Goal: Task Accomplishment & Management: Use online tool/utility

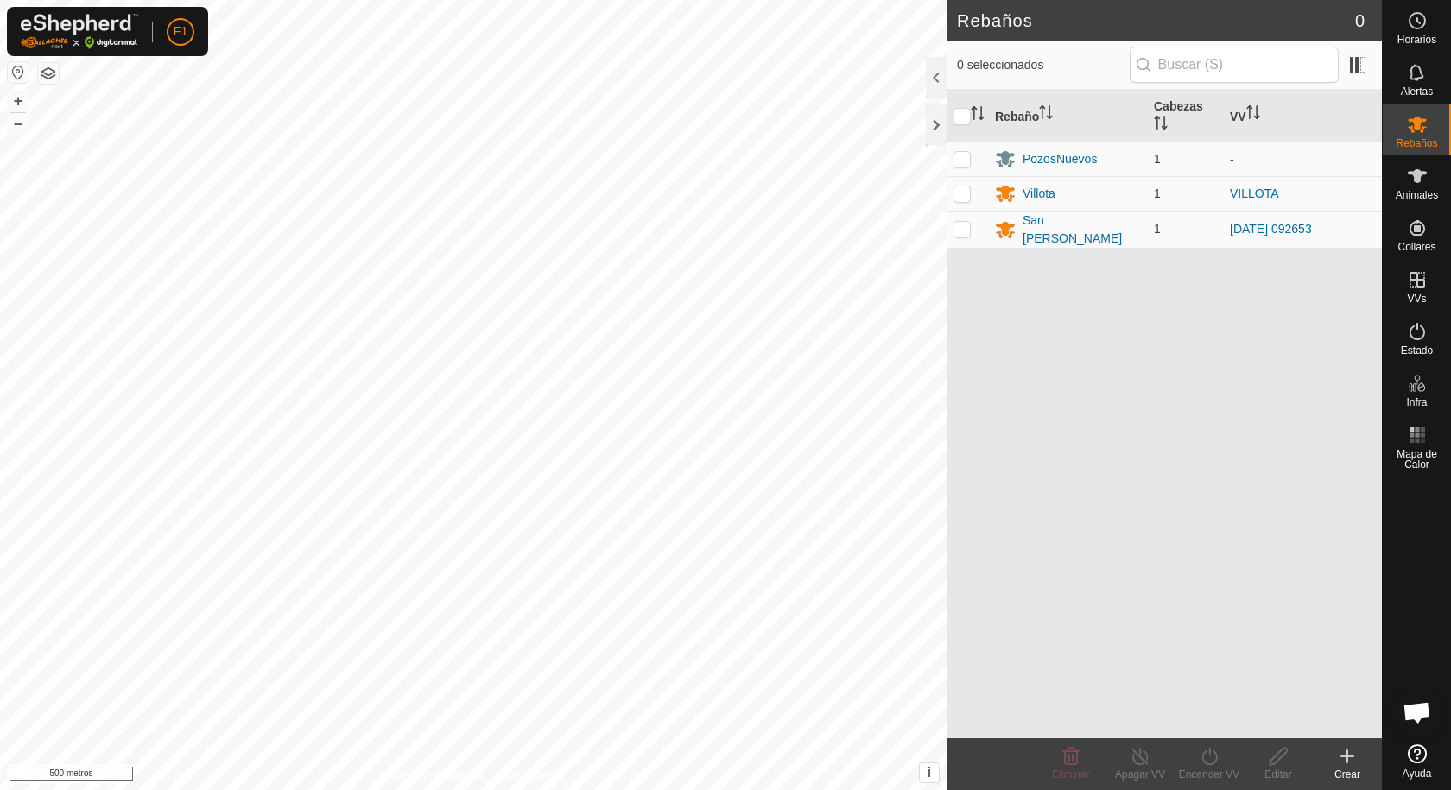
scroll to position [1795, 0]
click at [958, 230] on p-checkbox at bounding box center [962, 229] width 17 height 14
checkbox input "true"
click at [18, 73] on button "button" at bounding box center [18, 72] width 21 height 21
click at [1431, 183] on es-animals-svg-icon at bounding box center [1417, 176] width 31 height 28
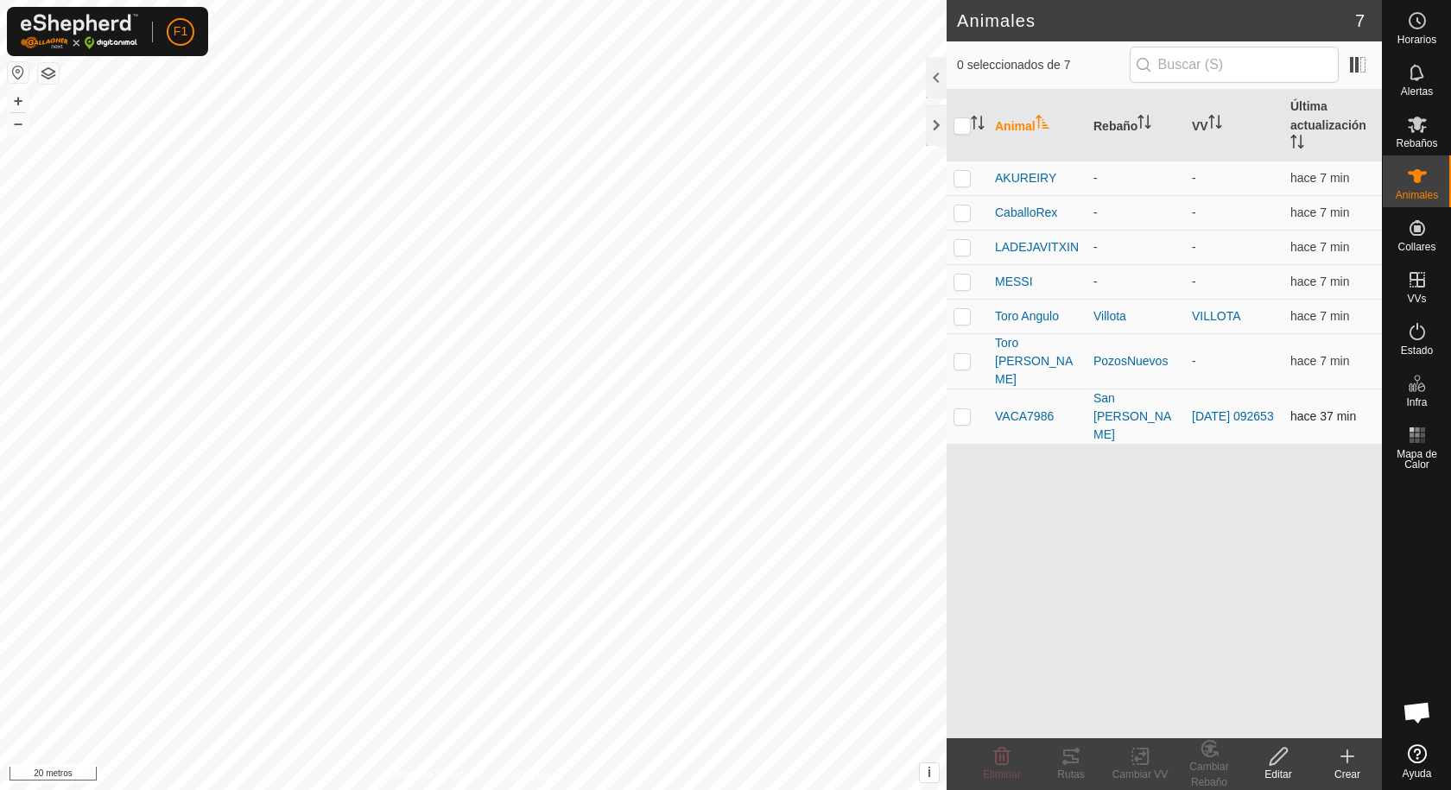
click at [962, 409] on p-checkbox at bounding box center [962, 416] width 17 height 14
checkbox input "true"
click at [1068, 765] on icon at bounding box center [1071, 756] width 21 height 21
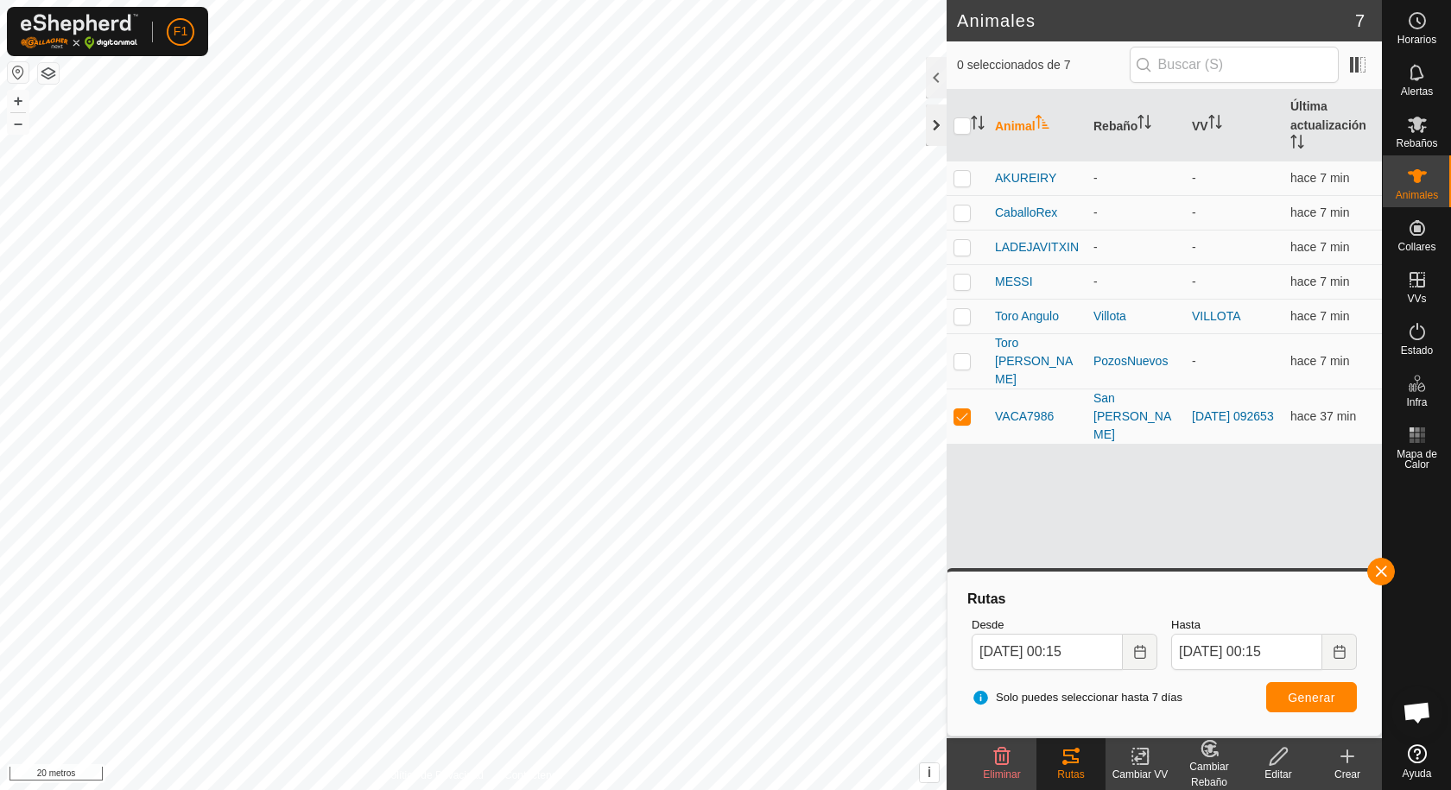
click at [933, 124] on div at bounding box center [936, 125] width 21 height 41
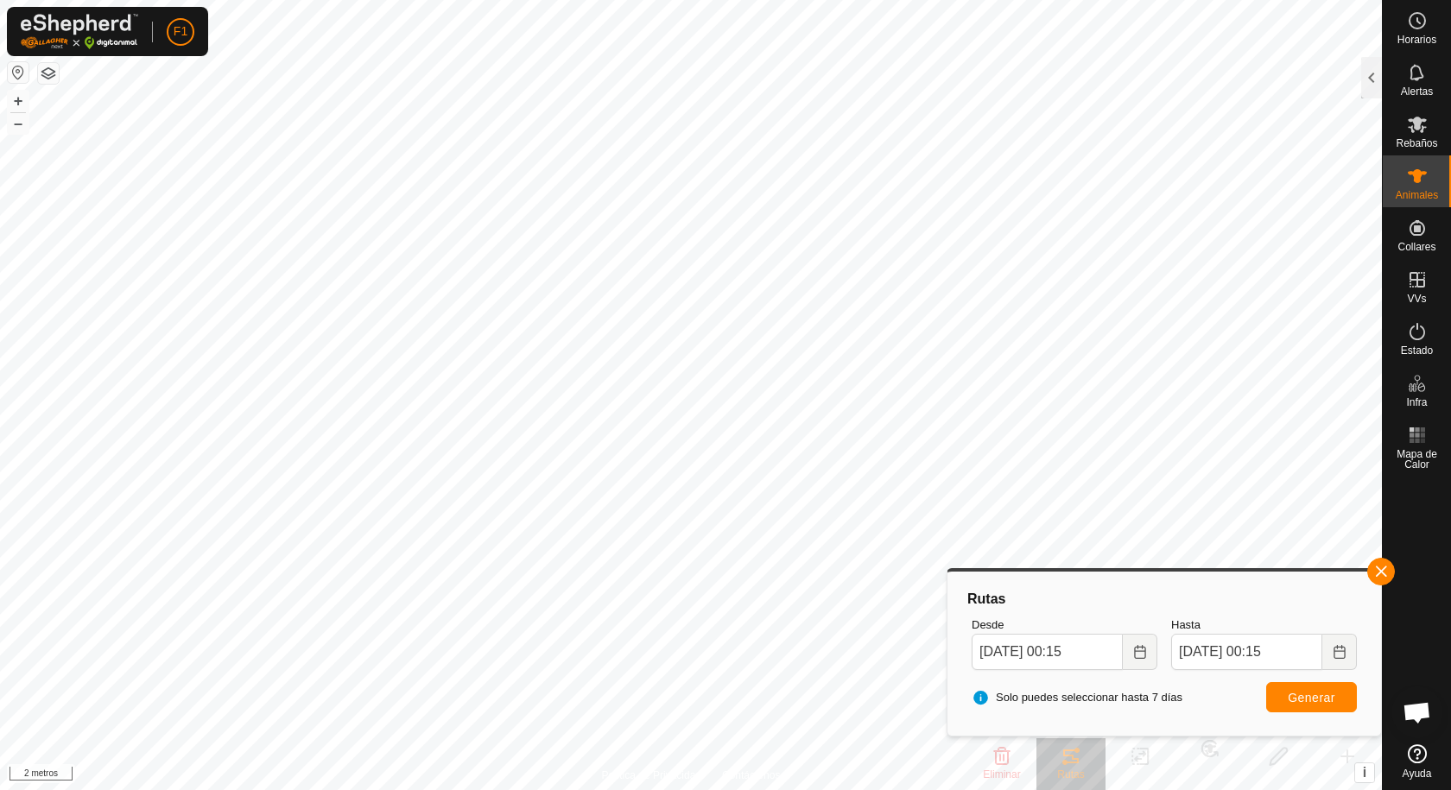
click at [51, 73] on button "button" at bounding box center [48, 73] width 21 height 21
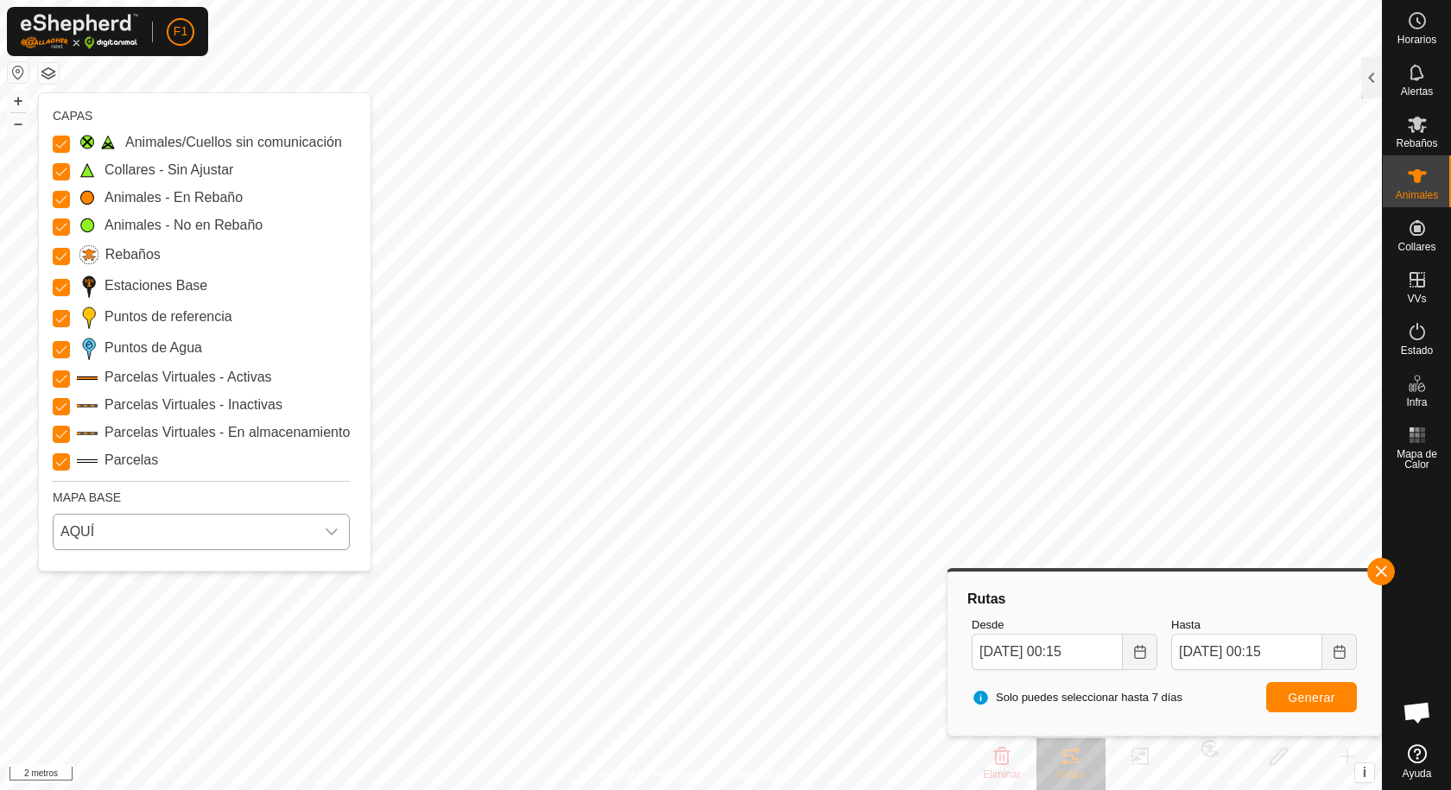
click at [331, 529] on icon "disparador desplegable" at bounding box center [332, 532] width 14 height 14
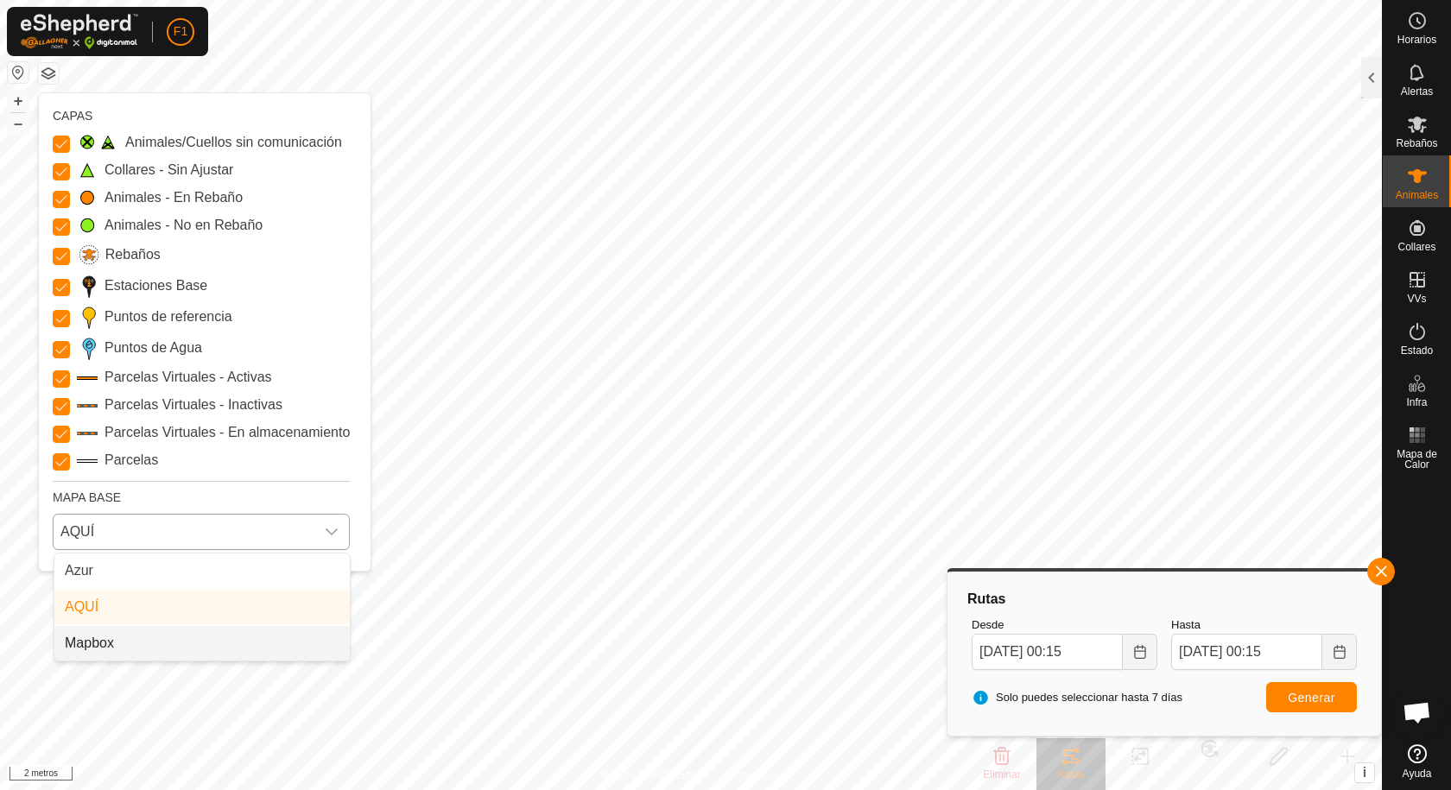
click at [130, 648] on li "Mapbox" at bounding box center [201, 643] width 295 height 35
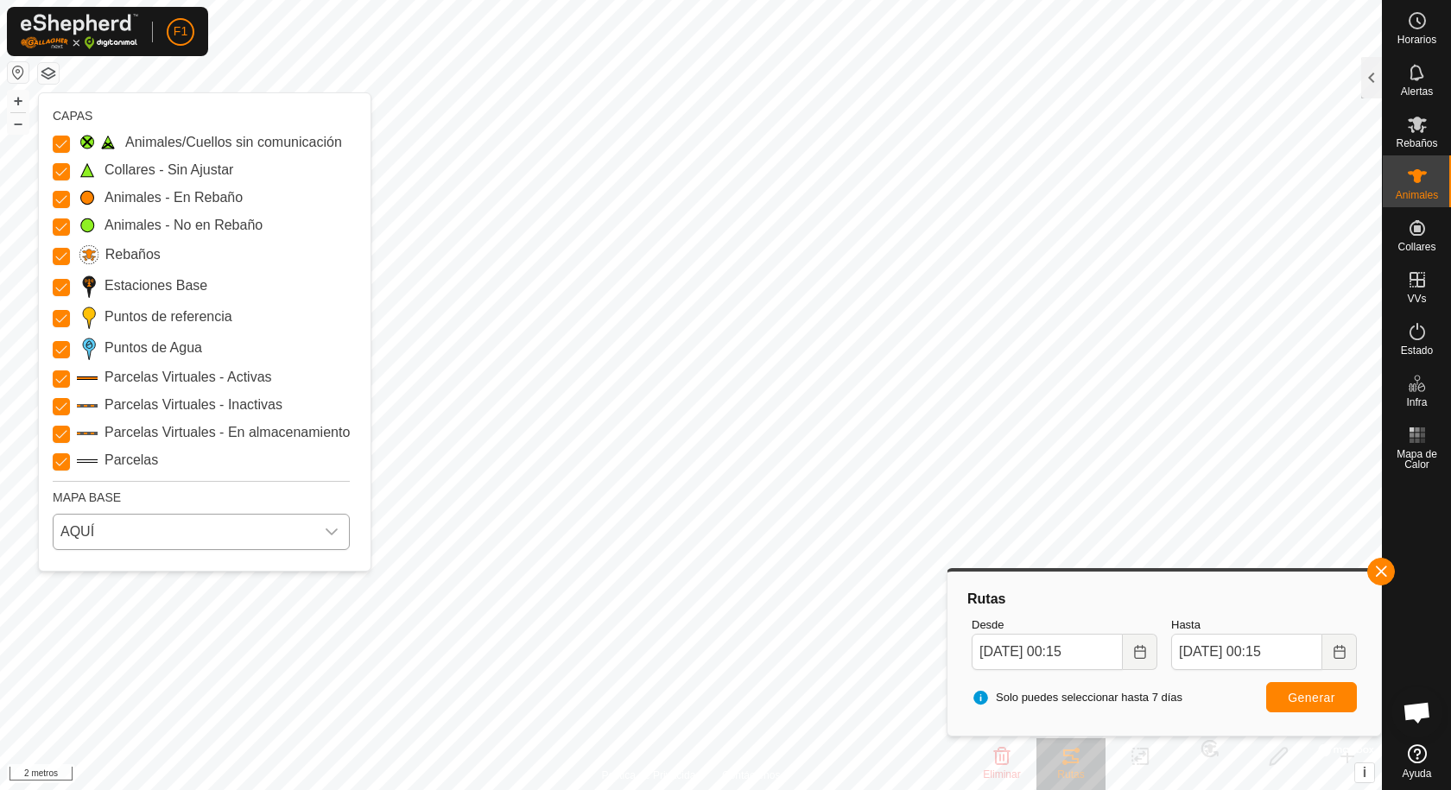
click at [333, 525] on icon "disparador desplegable" at bounding box center [332, 532] width 14 height 14
click at [105, 569] on li "Azur" at bounding box center [201, 571] width 295 height 35
